Goal: Find specific page/section

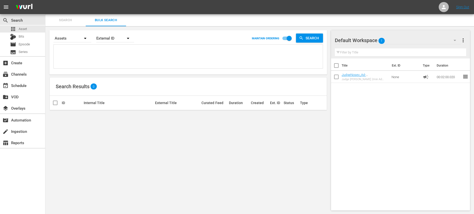
scroll to position [1, 0]
click at [67, 37] on div "Assets" at bounding box center [72, 38] width 38 height 14
click at [67, 22] on div "Episodes Bits Assets" at bounding box center [237, 107] width 474 height 214
click at [68, 20] on div "Episodes Bits Assets" at bounding box center [237, 107] width 474 height 214
click at [66, 20] on span "Search" at bounding box center [65, 20] width 34 height 6
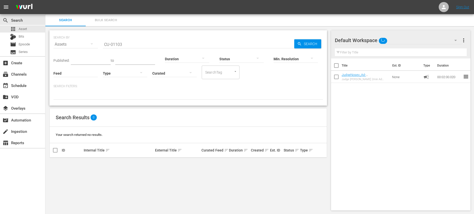
click at [123, 44] on input "CU-01103" at bounding box center [198, 44] width 191 height 12
paste input "44"
type input "CU-01144"
